Goal: Task Accomplishment & Management: Complete application form

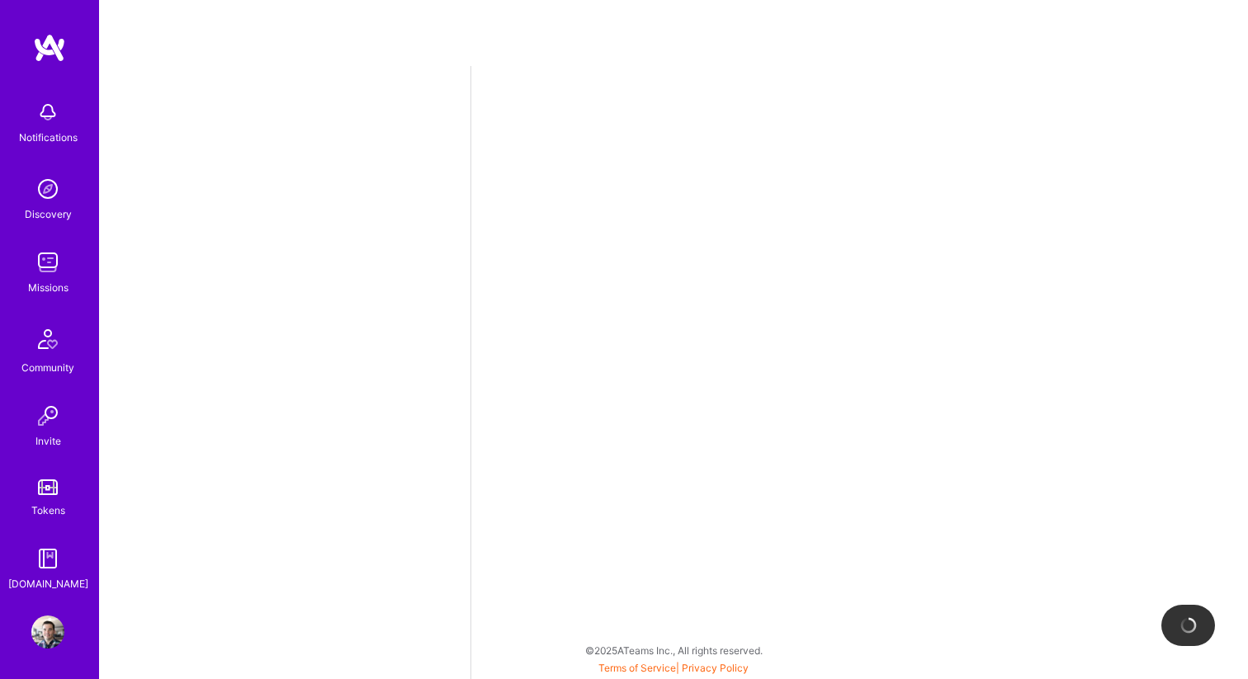
click at [49, 125] on img at bounding box center [47, 112] width 33 height 33
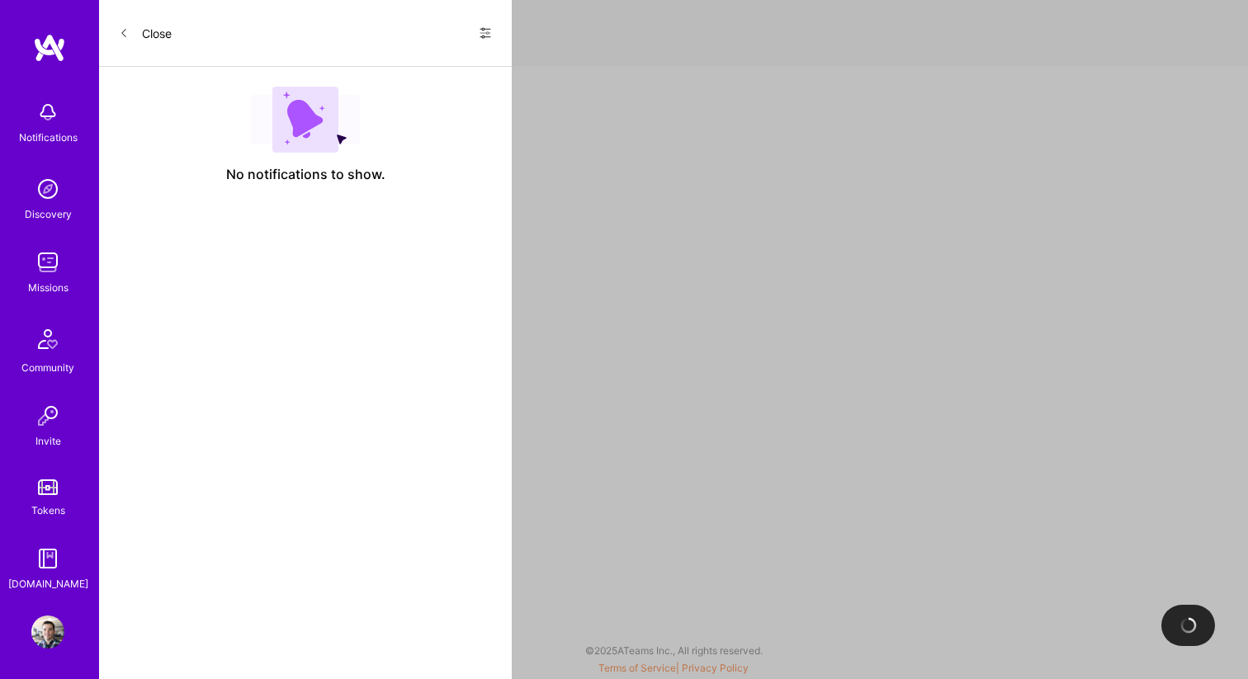
select select "US"
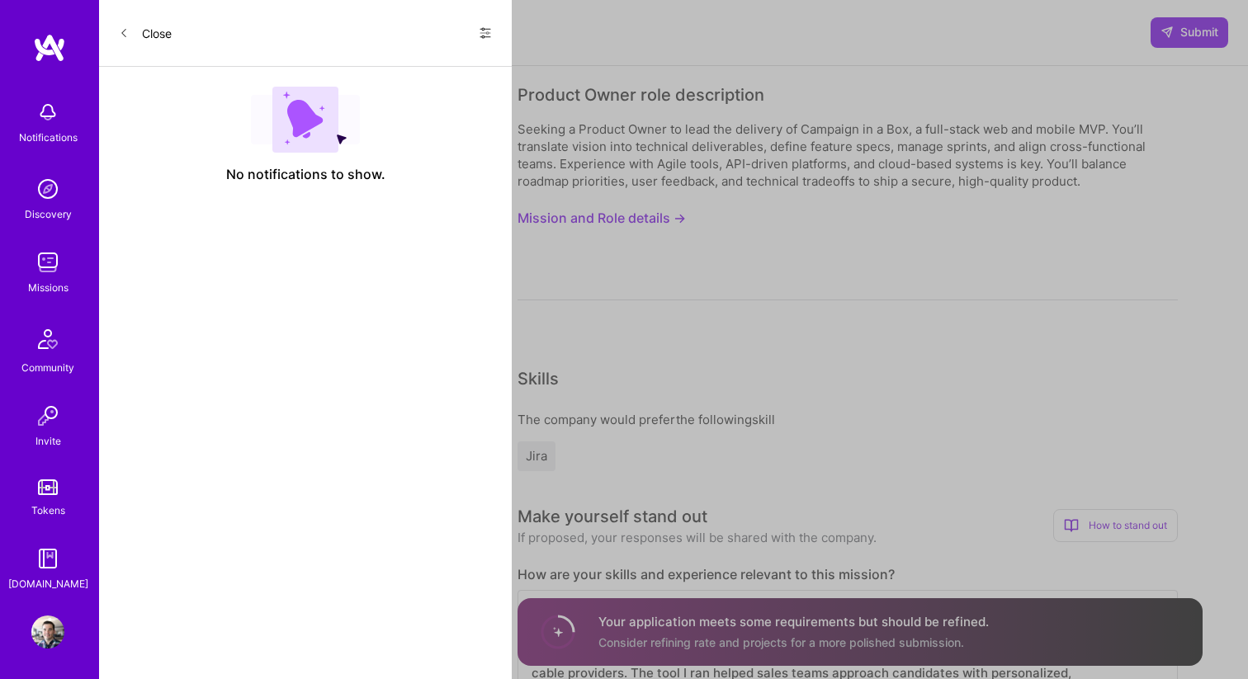
click at [140, 38] on button "Close" at bounding box center [145, 33] width 53 height 26
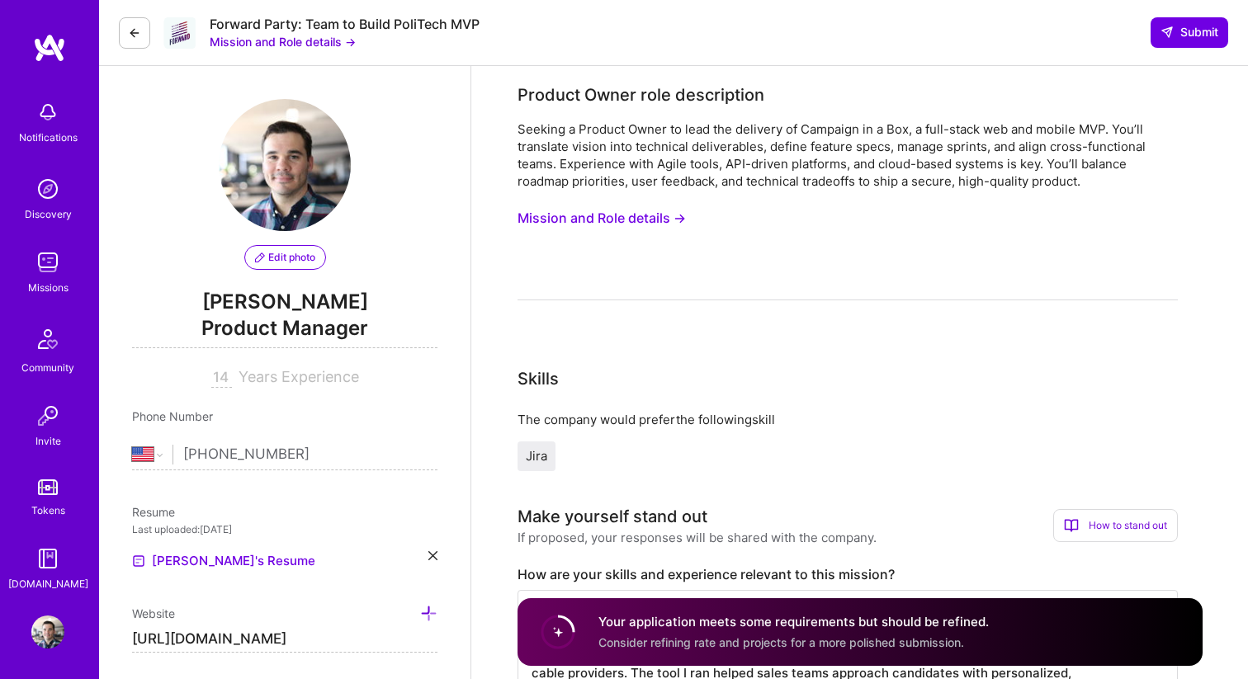
click at [657, 220] on button "Mission and Role details →" at bounding box center [601, 218] width 168 height 31
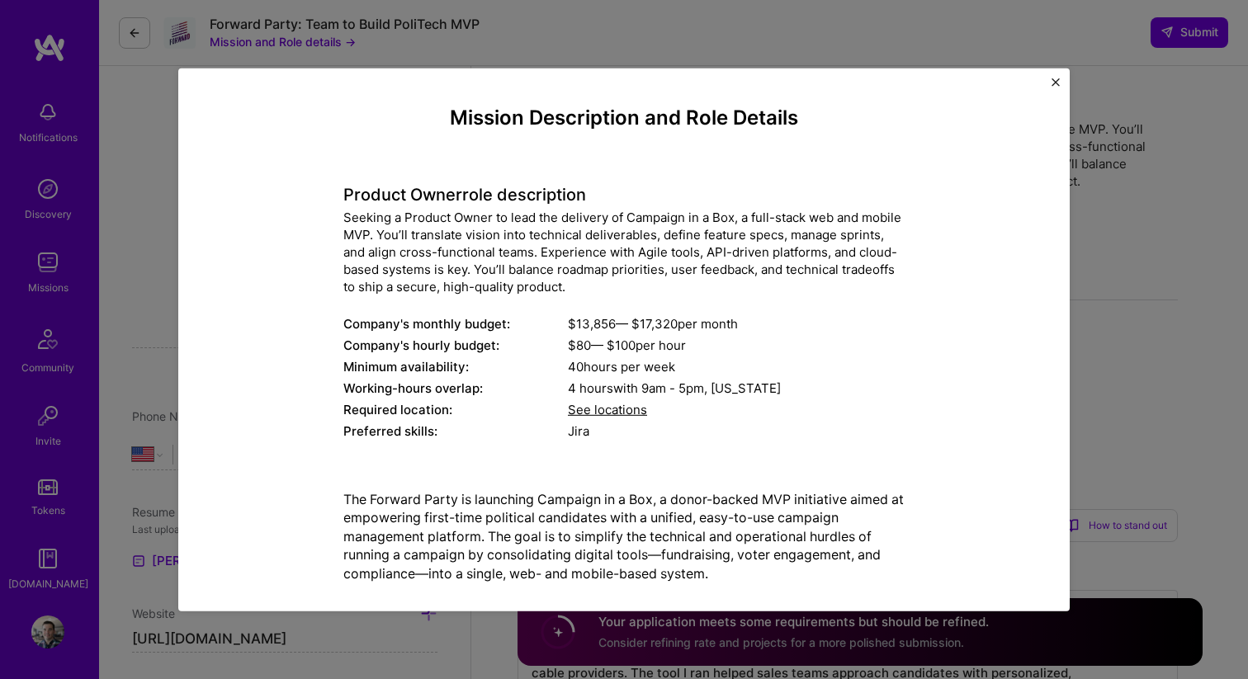
click at [1056, 80] on img "Close" at bounding box center [1055, 82] width 8 height 8
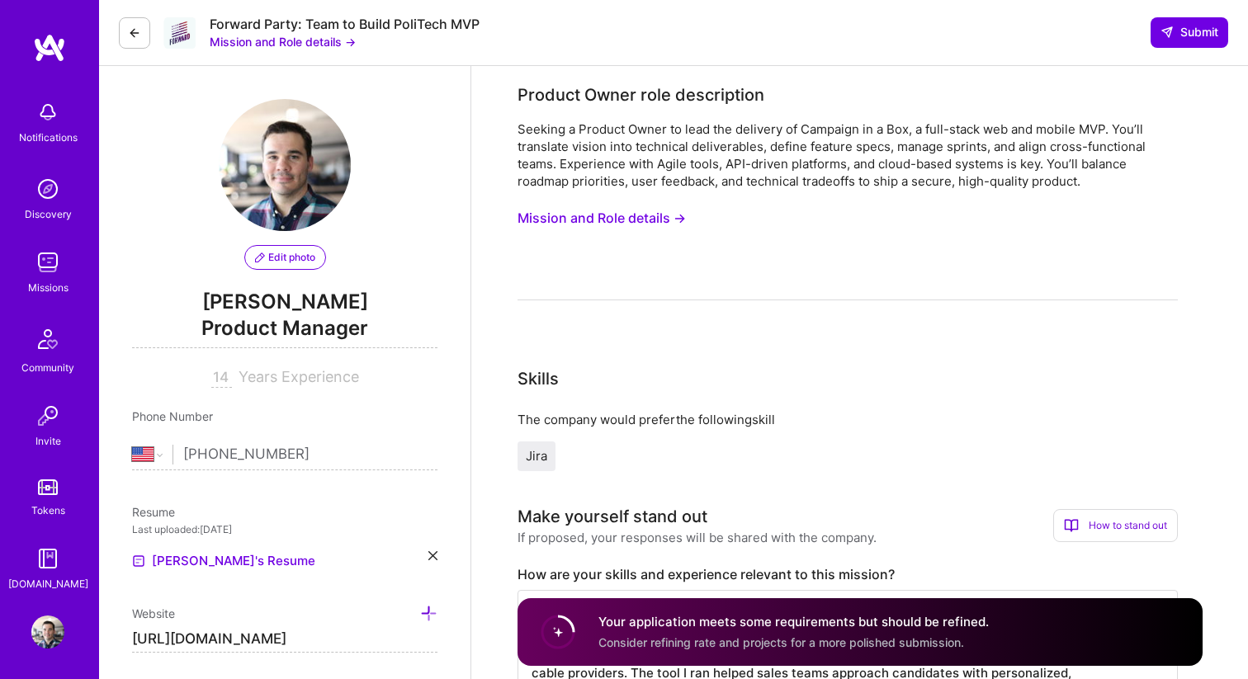
click at [617, 211] on button "Mission and Role details →" at bounding box center [601, 218] width 168 height 31
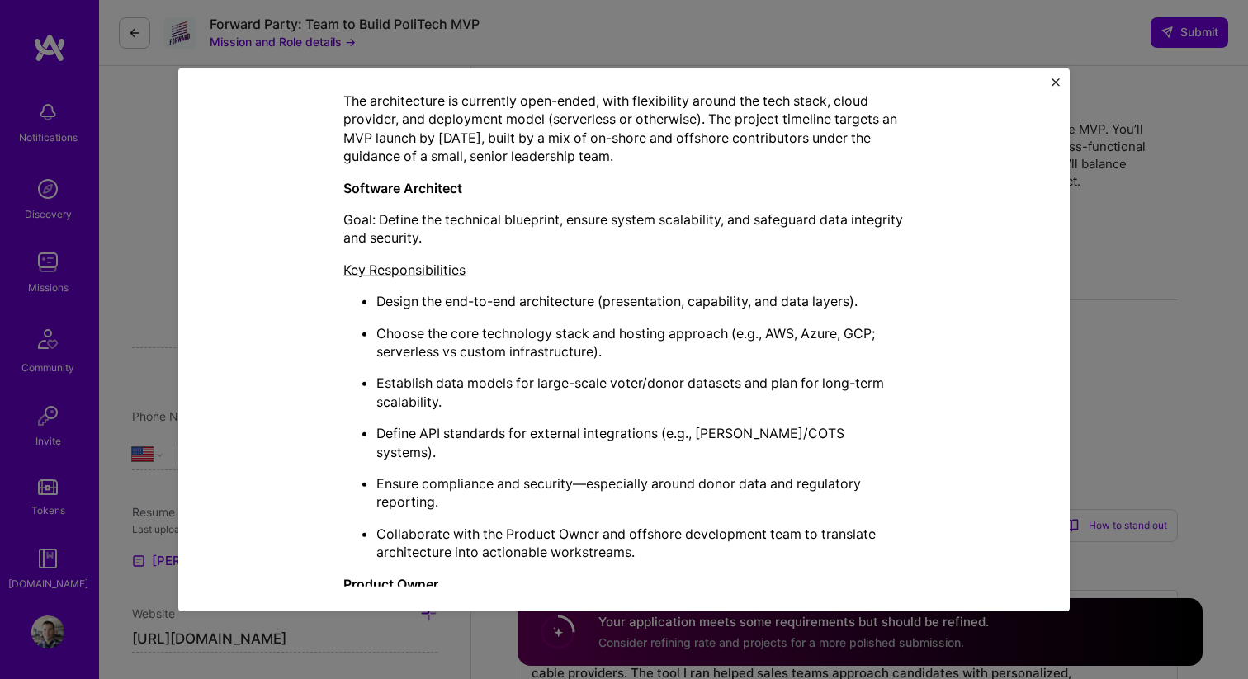
scroll to position [970, 0]
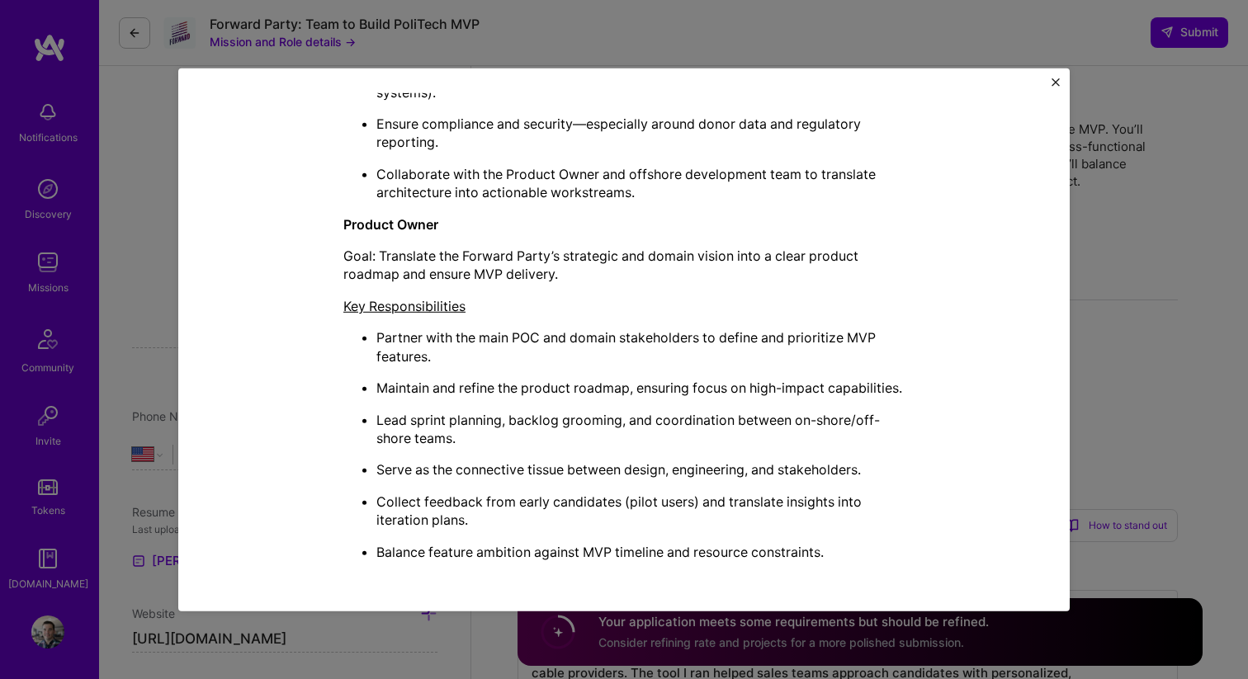
click at [1056, 81] on img "Close" at bounding box center [1055, 82] width 8 height 8
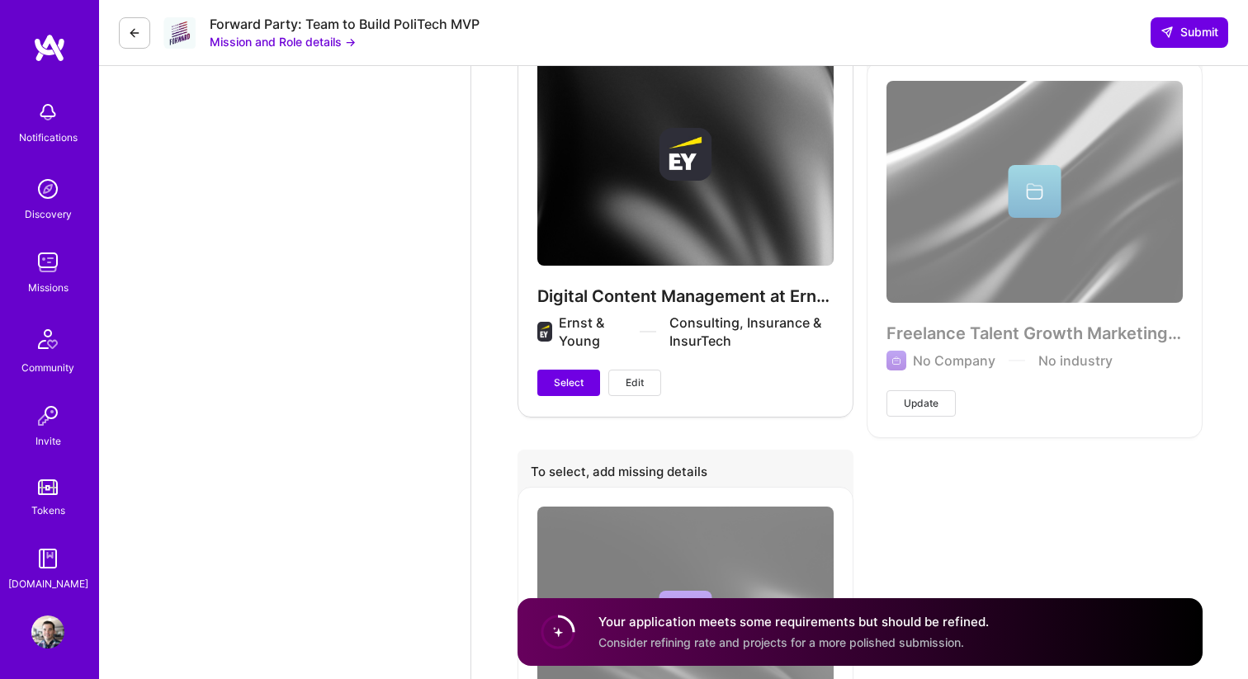
scroll to position [0, 0]
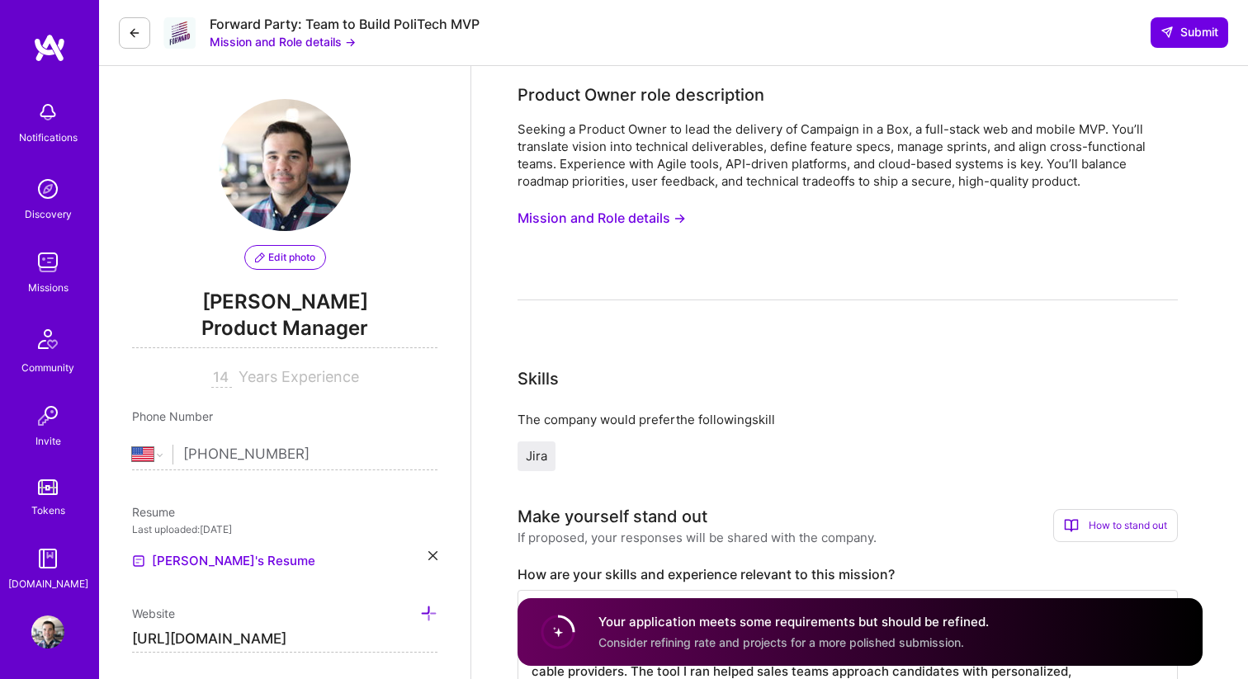
click at [284, 44] on button "Mission and Role details →" at bounding box center [283, 41] width 146 height 17
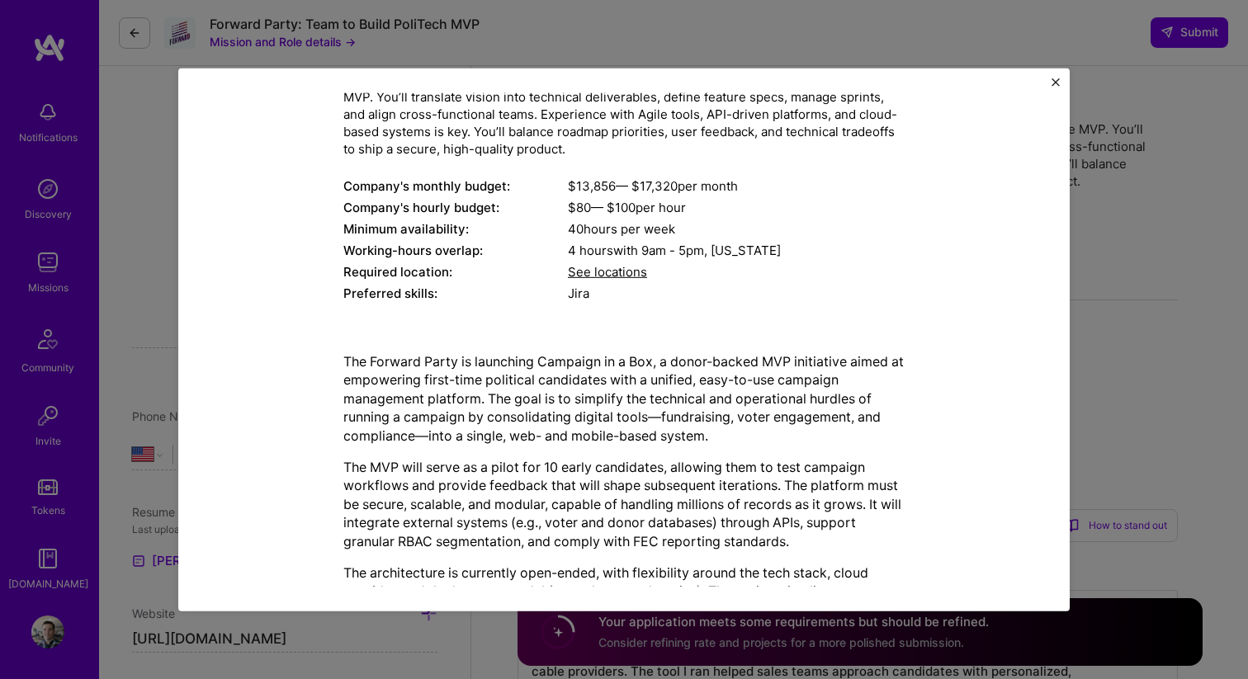
scroll to position [149, 0]
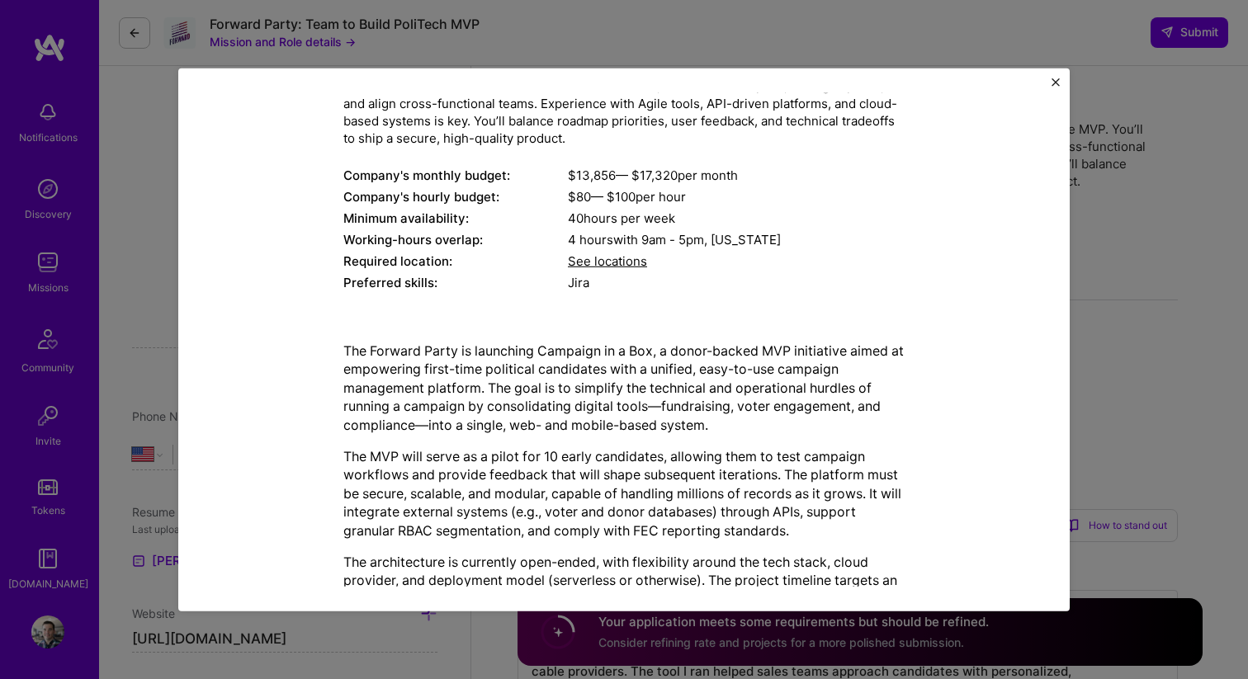
click at [600, 259] on span "See locations" at bounding box center [607, 261] width 79 height 16
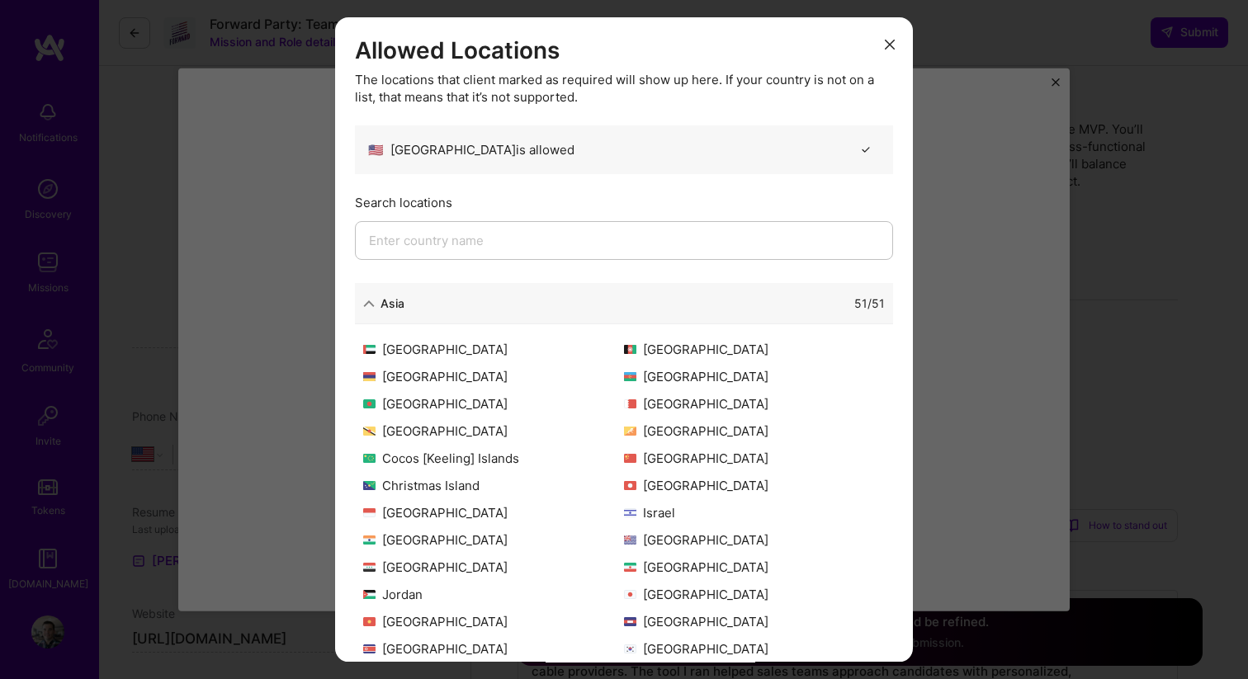
drag, startPoint x: 890, startPoint y: 43, endPoint x: 830, endPoint y: 26, distance: 61.9
click at [888, 40] on icon "modal" at bounding box center [890, 45] width 10 height 10
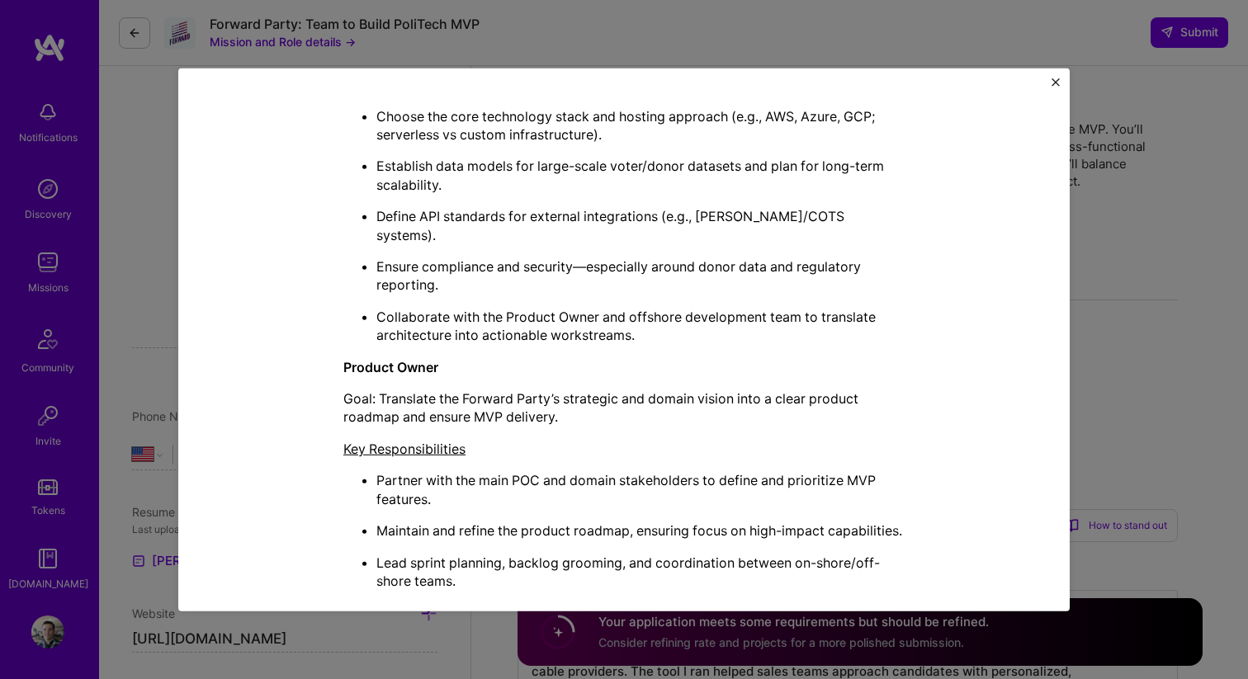
scroll to position [970, 0]
